Goal: Task Accomplishment & Management: Use online tool/utility

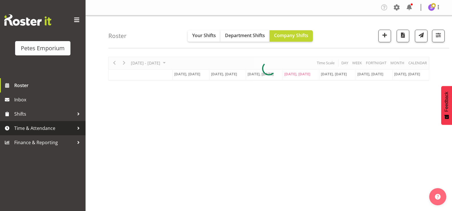
click at [46, 128] on span "Time & Attendance" at bounding box center [44, 128] width 60 height 9
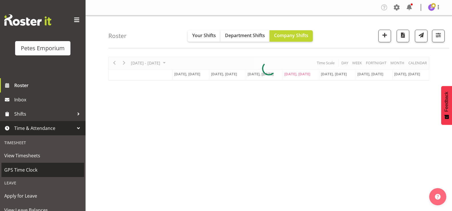
click at [38, 170] on span "GPS Time Clock" at bounding box center [42, 169] width 77 height 9
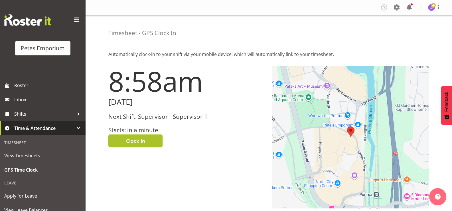
click at [137, 142] on span "Clock In" at bounding box center [135, 140] width 19 height 7
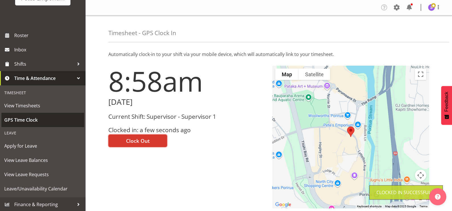
scroll to position [50, 0]
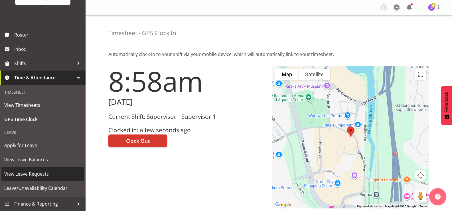
click at [45, 173] on span "View Leave Requests" at bounding box center [42, 173] width 77 height 9
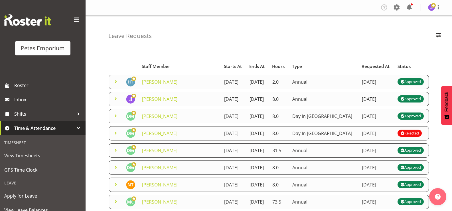
click at [114, 84] on span at bounding box center [115, 81] width 7 height 7
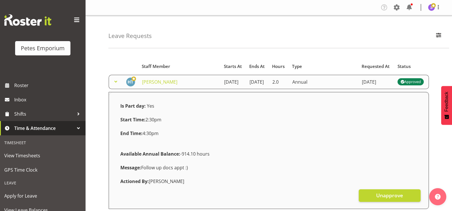
click at [114, 84] on span at bounding box center [115, 81] width 7 height 7
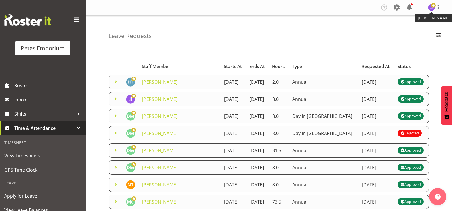
click at [429, 9] on img at bounding box center [431, 7] width 7 height 7
click at [409, 30] on link "Log Out" at bounding box center [414, 30] width 55 height 10
